Goal: Transaction & Acquisition: Purchase product/service

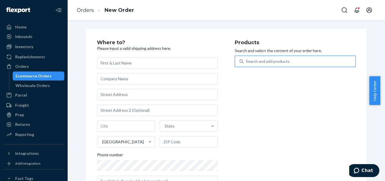
click at [255, 58] on div "Search and add products" at bounding box center [299, 61] width 112 height 10
click at [246, 59] on input "0 results available. Use Up and Down to choose options, press Enter to select t…" at bounding box center [246, 62] width 1 height 6
paste input "BIOGEL ONLY"
type input "BIOGEL ONLY"
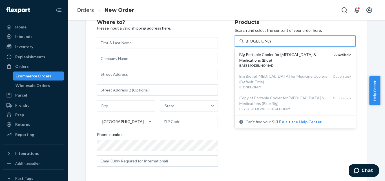
scroll to position [22, 0]
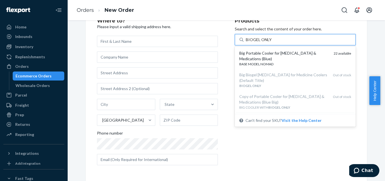
click at [255, 58] on div "Big Portable Cooler for [MEDICAL_DATA] & Medications (Blue)" at bounding box center [284, 55] width 90 height 11
click at [255, 43] on input "BIOGEL ONLY" at bounding box center [259, 40] width 26 height 6
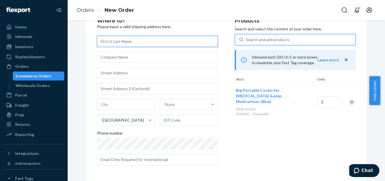
click at [147, 38] on input "text" at bounding box center [157, 41] width 121 height 11
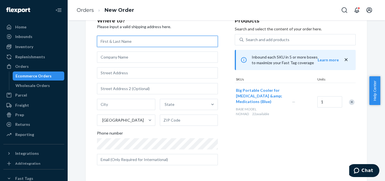
paste input "[PERSON_NAME]"
type input "[PERSON_NAME]"
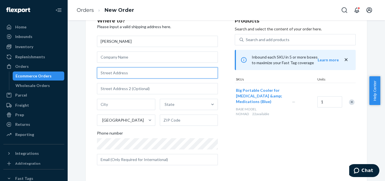
click at [162, 72] on input "text" at bounding box center [157, 72] width 121 height 11
paste input "[STREET_ADDRESS]"
type input "[STREET_ADDRESS]"
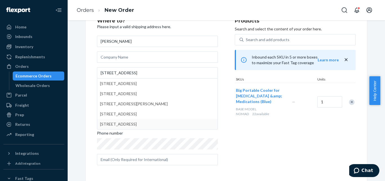
click at [238, 129] on div "Products Search and select the content of your order here. Search and add produ…" at bounding box center [295, 94] width 121 height 152
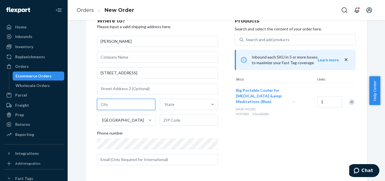
click at [134, 103] on input "text" at bounding box center [126, 104] width 58 height 11
paste input "[GEOGRAPHIC_DATA]"
type input "[GEOGRAPHIC_DATA]"
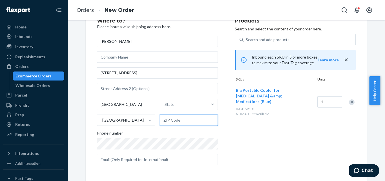
click at [202, 116] on input "text" at bounding box center [189, 120] width 58 height 11
paste input "80129"
type input "80129"
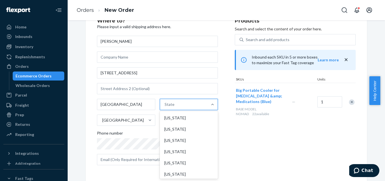
click at [177, 105] on div "State" at bounding box center [184, 104] width 48 height 11
click at [165, 105] on input "option [US_STATE] focused, 1 of 59. 59 results available. Use Up and Down to ch…" at bounding box center [165, 105] width 1 height 6
type input "c"
click at [171, 143] on div "[US_STATE]" at bounding box center [188, 140] width 57 height 11
click at [166, 107] on input "c" at bounding box center [164, 105] width 3 height 6
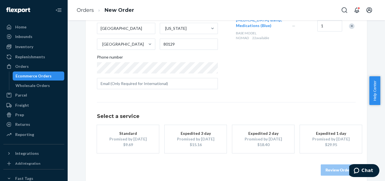
scroll to position [104, 0]
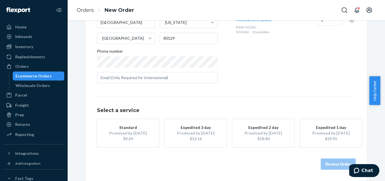
click at [190, 131] on div "Promised by [DATE]" at bounding box center [195, 133] width 45 height 6
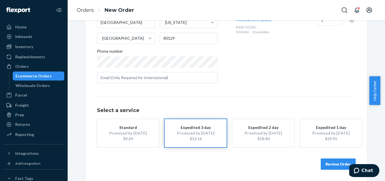
click at [329, 163] on button "Review Order" at bounding box center [338, 164] width 35 height 11
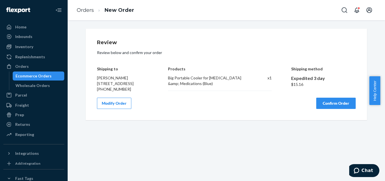
scroll to position [0, 0]
click at [337, 108] on button "Confirm Order" at bounding box center [335, 103] width 39 height 11
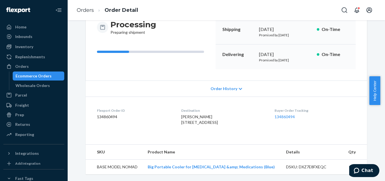
scroll to position [66, 0]
drag, startPoint x: 256, startPoint y: 54, endPoint x: 302, endPoint y: 57, distance: 46.1
click at [302, 57] on div "Delivering [DATE] Promised by [DATE] On-Time" at bounding box center [286, 57] width 140 height 25
copy p "Promised by [DATE]"
click at [47, 67] on div "Orders" at bounding box center [34, 67] width 60 height 8
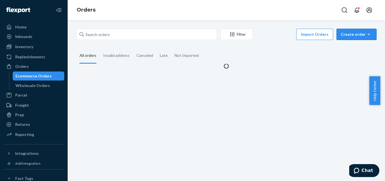
click at [349, 33] on div "Create order" at bounding box center [357, 35] width 32 height 6
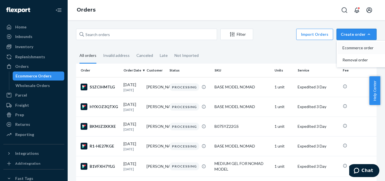
click at [348, 48] on span "Ecommerce order" at bounding box center [359, 48] width 35 height 4
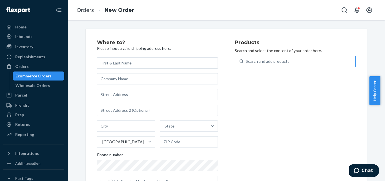
click at [280, 60] on div "Search and add products" at bounding box center [268, 62] width 44 height 6
click at [246, 60] on input "Search and add products" at bounding box center [246, 62] width 1 height 6
paste input "BIG COOLER WITH BIOGEL ONLY"
type input "BIG COOLER WITH BIOGEL ONLY"
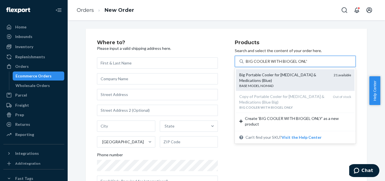
click at [272, 74] on div "Big Portable Cooler for [MEDICAL_DATA] & Medications (Blue)" at bounding box center [284, 77] width 90 height 11
click at [272, 64] on input "BIG COOLER WITH BIOGEL ONLY" at bounding box center [276, 62] width 61 height 6
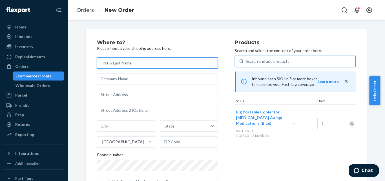
click at [142, 59] on input "text" at bounding box center [157, 62] width 121 height 11
paste input "[PERSON_NAME]"
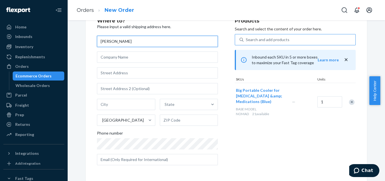
paste input "Lavosky"
type input "[PERSON_NAME]"
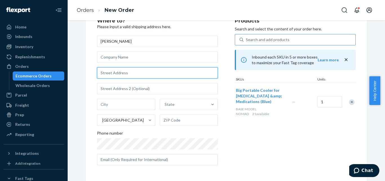
click at [146, 72] on input "text" at bounding box center [157, 72] width 121 height 11
paste input "[STREET_ADDRESS]"
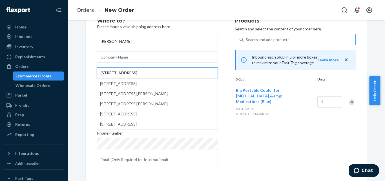
type input "[STREET_ADDRESS]"
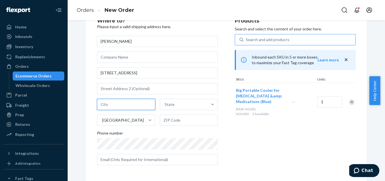
click at [134, 102] on input "text" at bounding box center [126, 104] width 58 height 11
paste input "[PERSON_NAME]"
type input "[PERSON_NAME]"
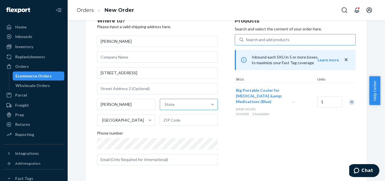
click at [165, 107] on div "State" at bounding box center [170, 105] width 10 height 6
click at [165, 107] on input "State" at bounding box center [165, 105] width 1 height 6
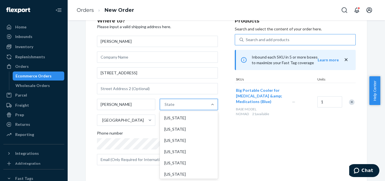
type input "v"
click at [168, 138] on div "[US_STATE]" at bounding box center [188, 140] width 57 height 11
click at [166, 107] on input "v" at bounding box center [164, 105] width 3 height 6
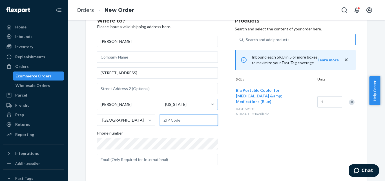
click at [180, 121] on input "text" at bounding box center [189, 120] width 58 height 11
paste input "05674"
type input "05674"
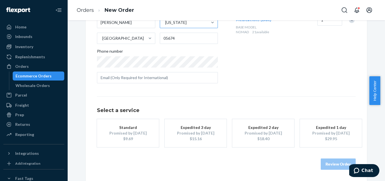
click at [192, 127] on div "Expedited 3 day" at bounding box center [195, 128] width 45 height 6
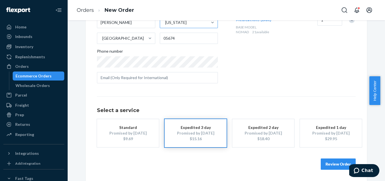
click at [325, 162] on button "Review Order" at bounding box center [338, 164] width 35 height 11
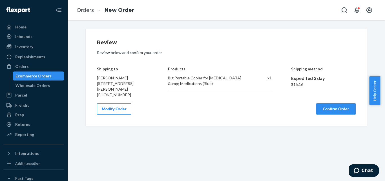
scroll to position [0, 0]
click at [330, 107] on button "Confirm Order" at bounding box center [335, 108] width 39 height 11
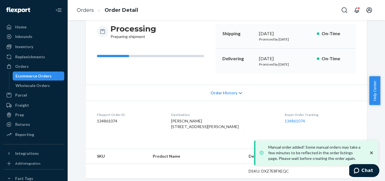
scroll to position [72, 0]
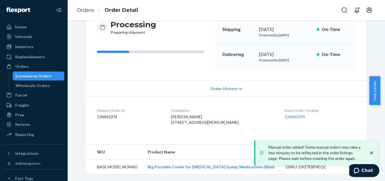
drag, startPoint x: 256, startPoint y: 49, endPoint x: 300, endPoint y: 56, distance: 44.8
click at [300, 56] on div "Delivering [DATE] Promised by [DATE] On-Time" at bounding box center [286, 57] width 140 height 25
copy p "Promised by [DATE]"
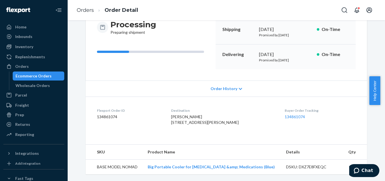
scroll to position [58, 0]
